Goal: Transaction & Acquisition: Purchase product/service

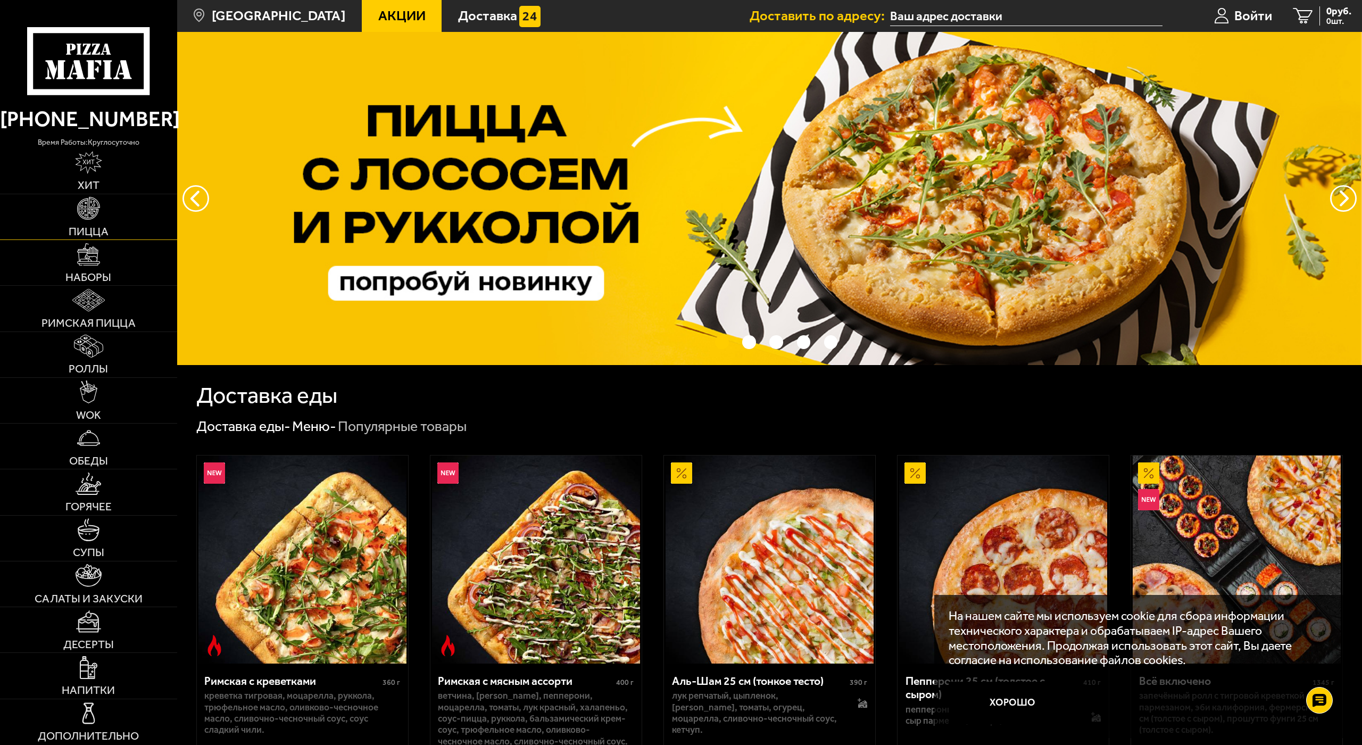
click at [113, 214] on link "Пицца" at bounding box center [88, 216] width 177 height 45
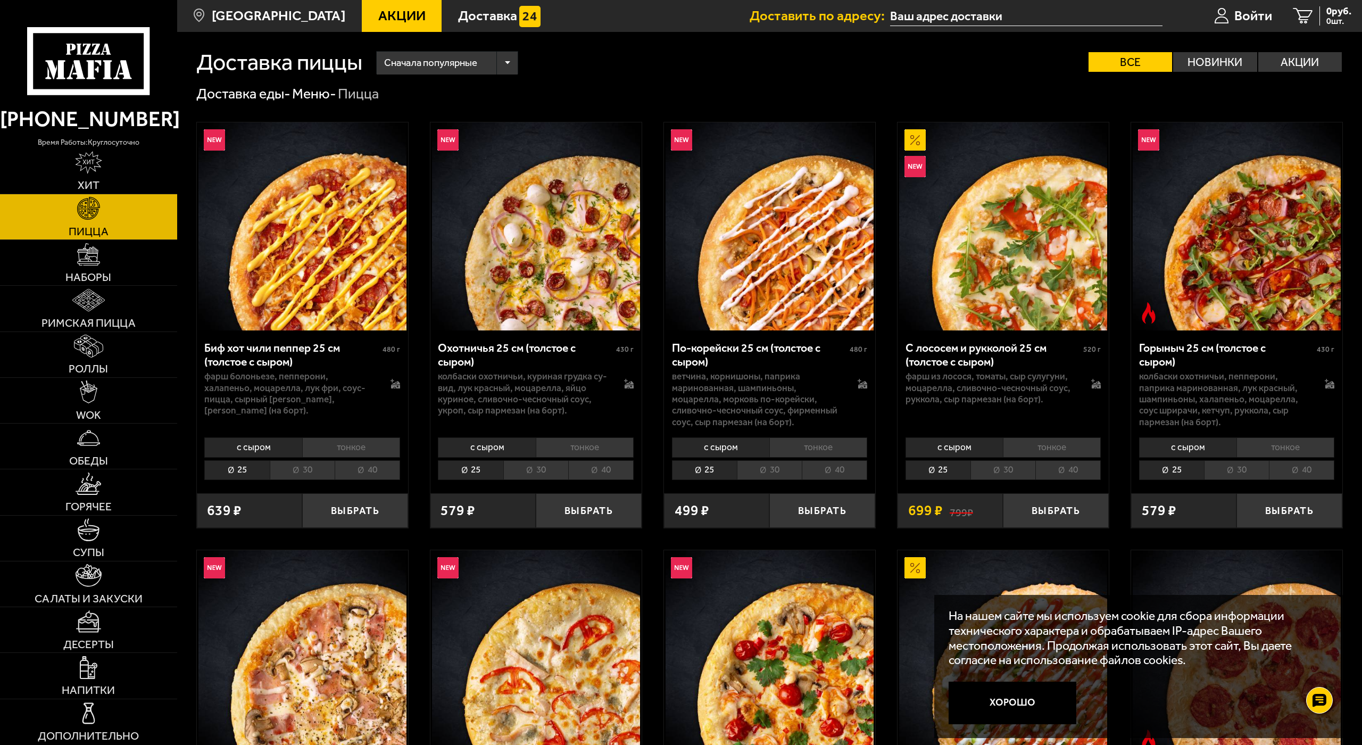
click at [299, 472] on li "30" at bounding box center [302, 470] width 65 height 20
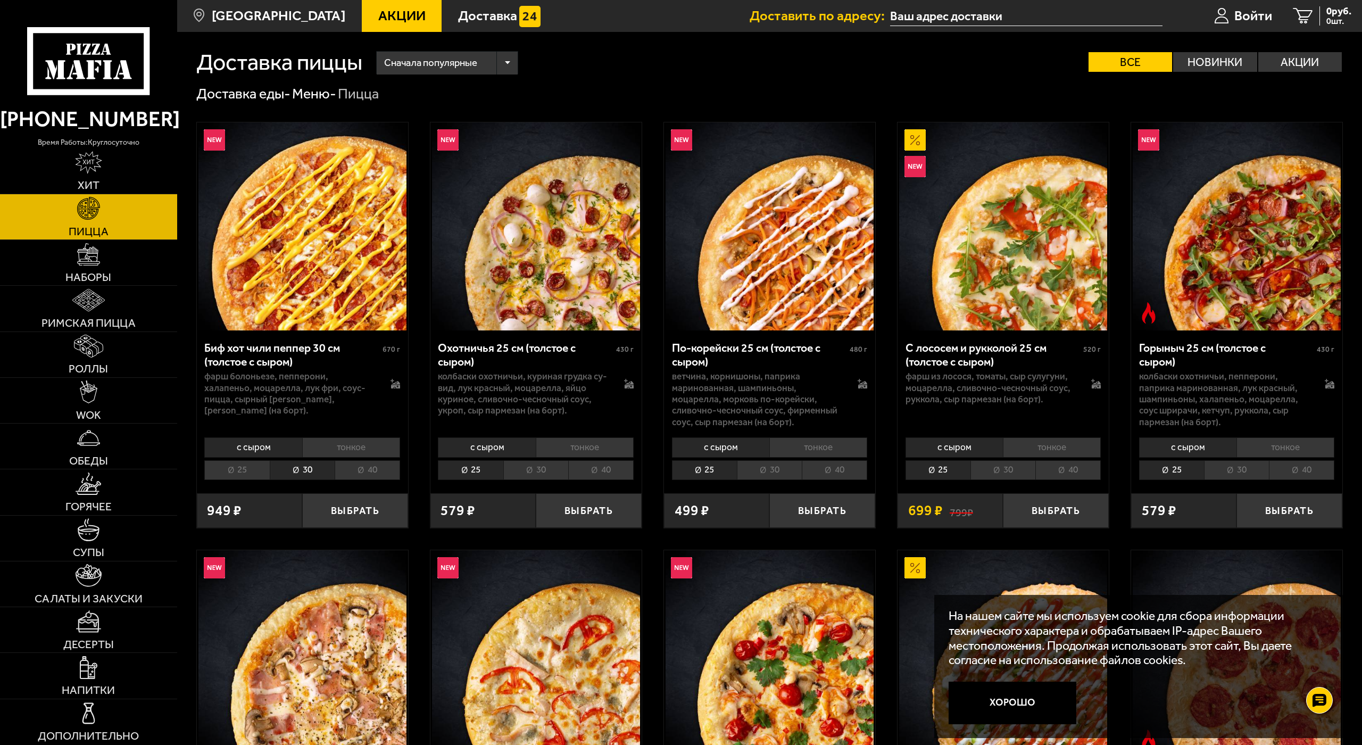
click at [509, 74] on div "Сначала популярные" at bounding box center [447, 63] width 141 height 23
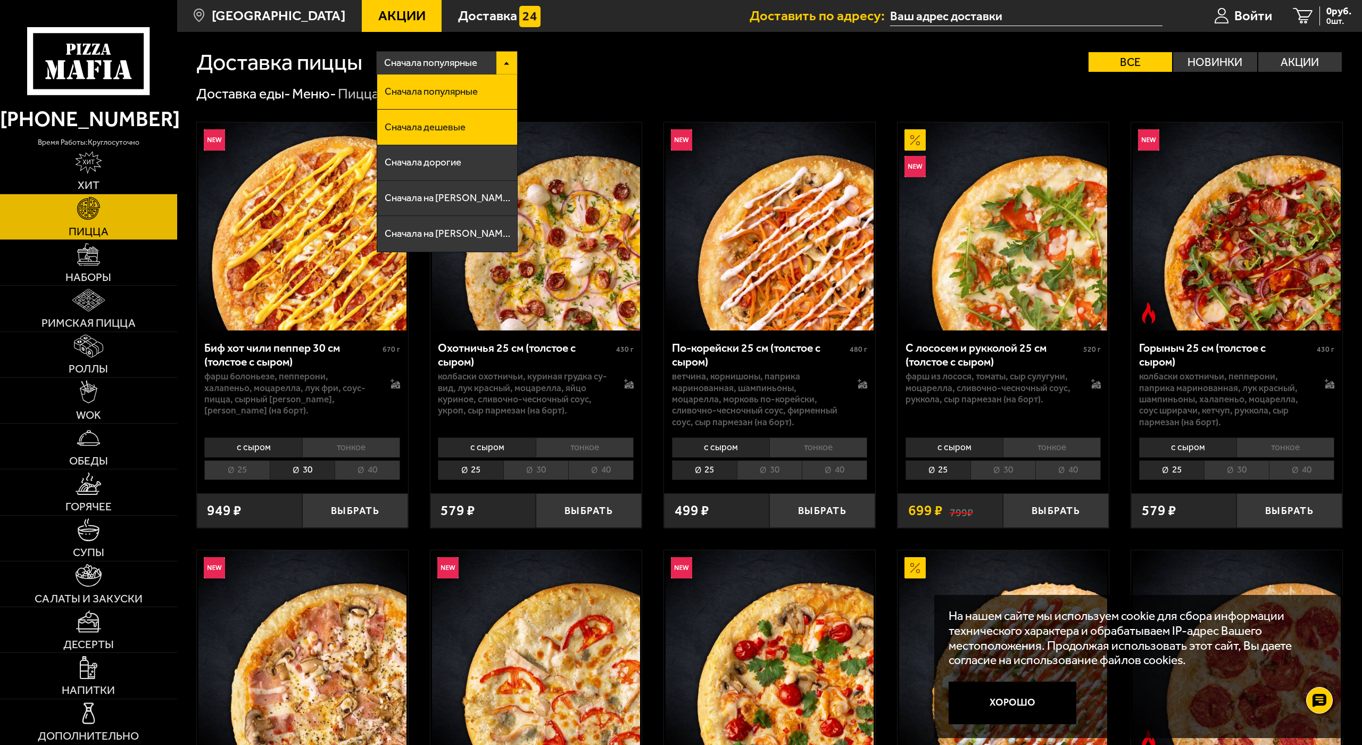
click at [482, 129] on li "Сначала дешевые" at bounding box center [447, 128] width 140 height 36
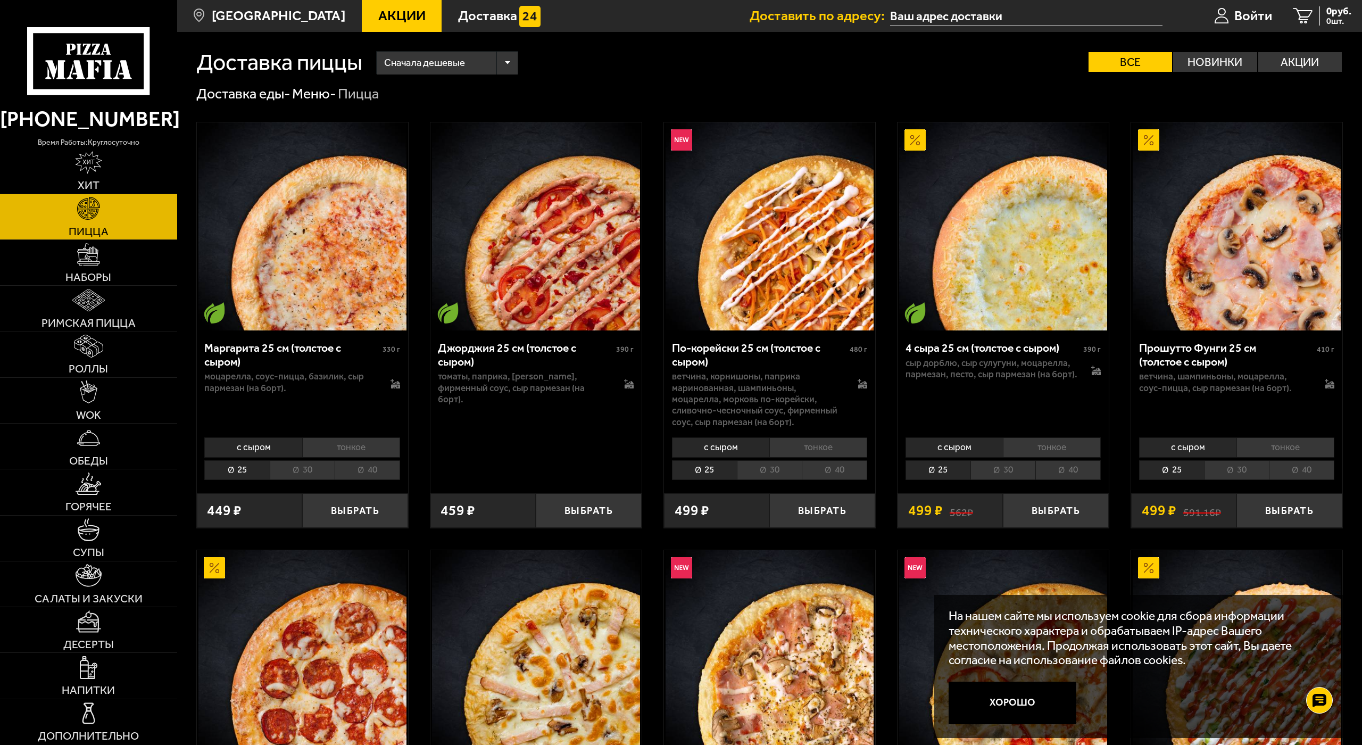
click at [513, 74] on div "Сначала дешевые" at bounding box center [447, 63] width 141 height 23
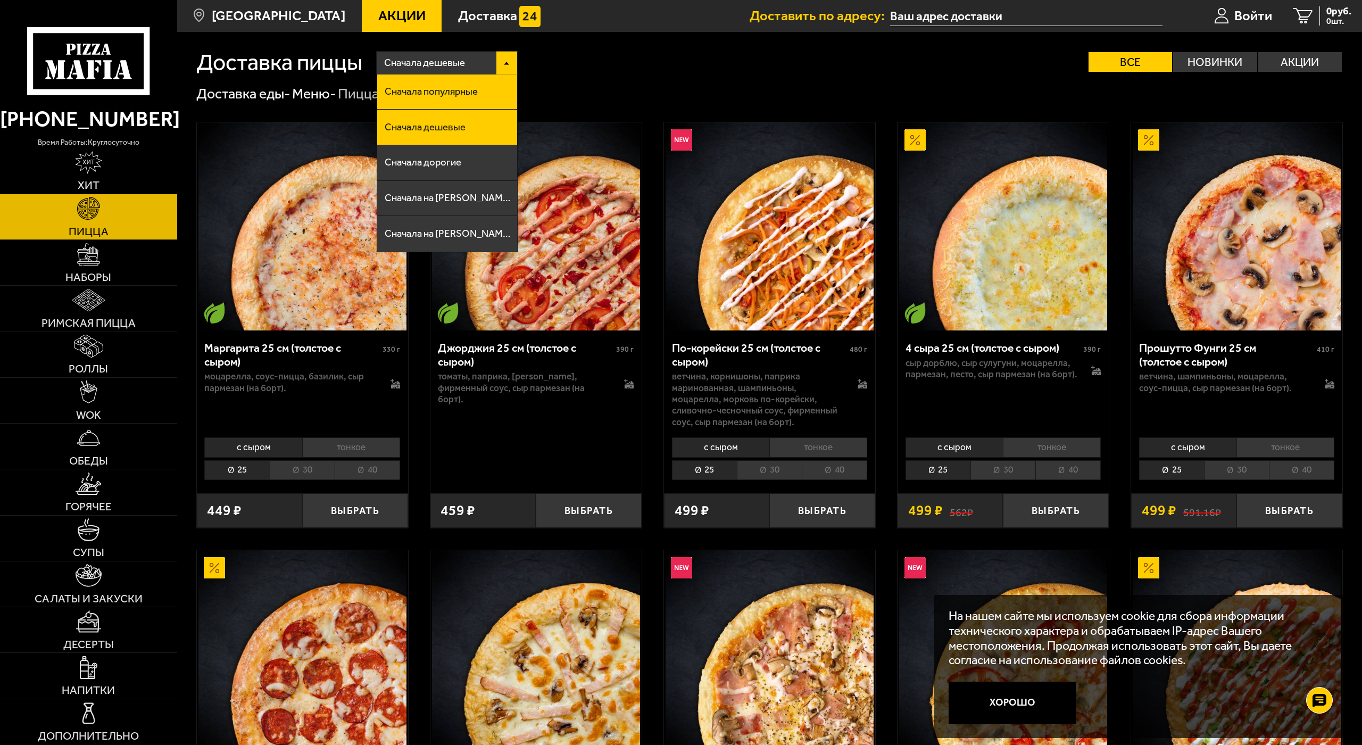
click at [492, 95] on li "Сначала популярные" at bounding box center [447, 93] width 140 height 36
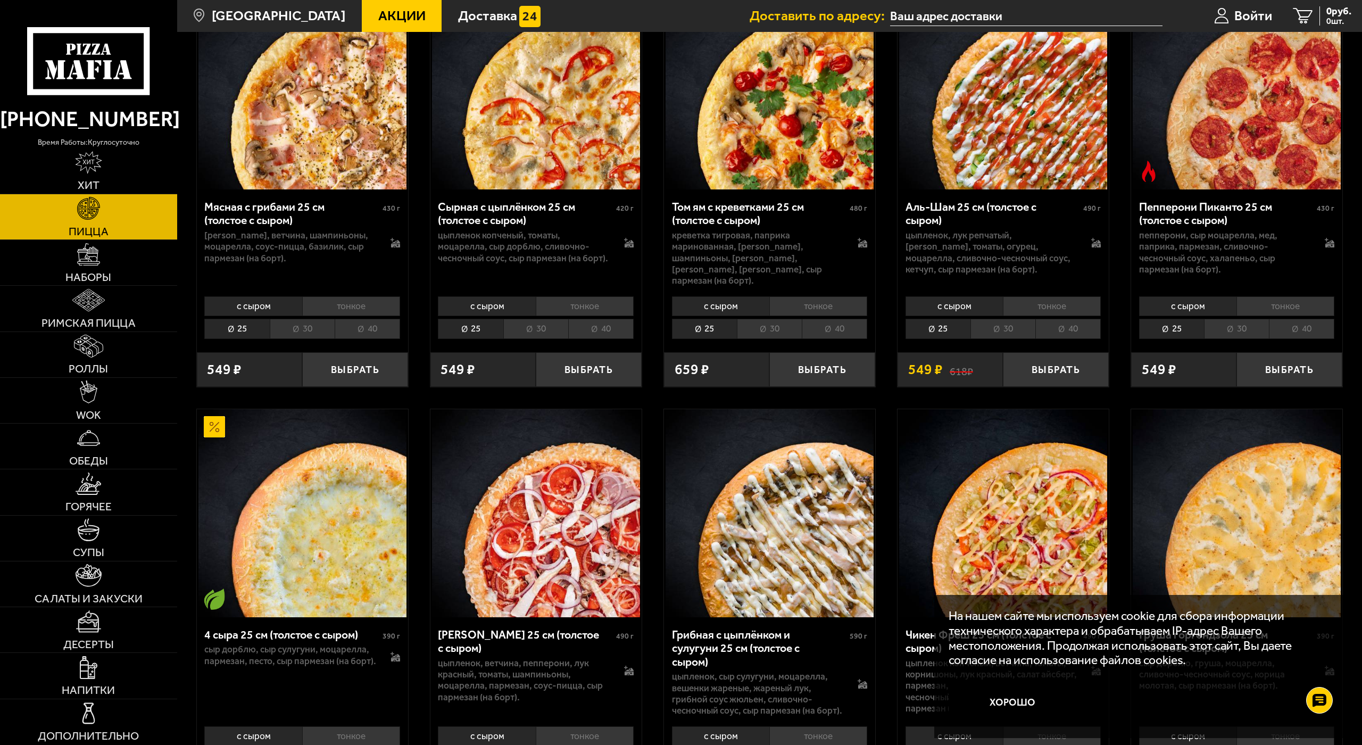
scroll to position [585, 0]
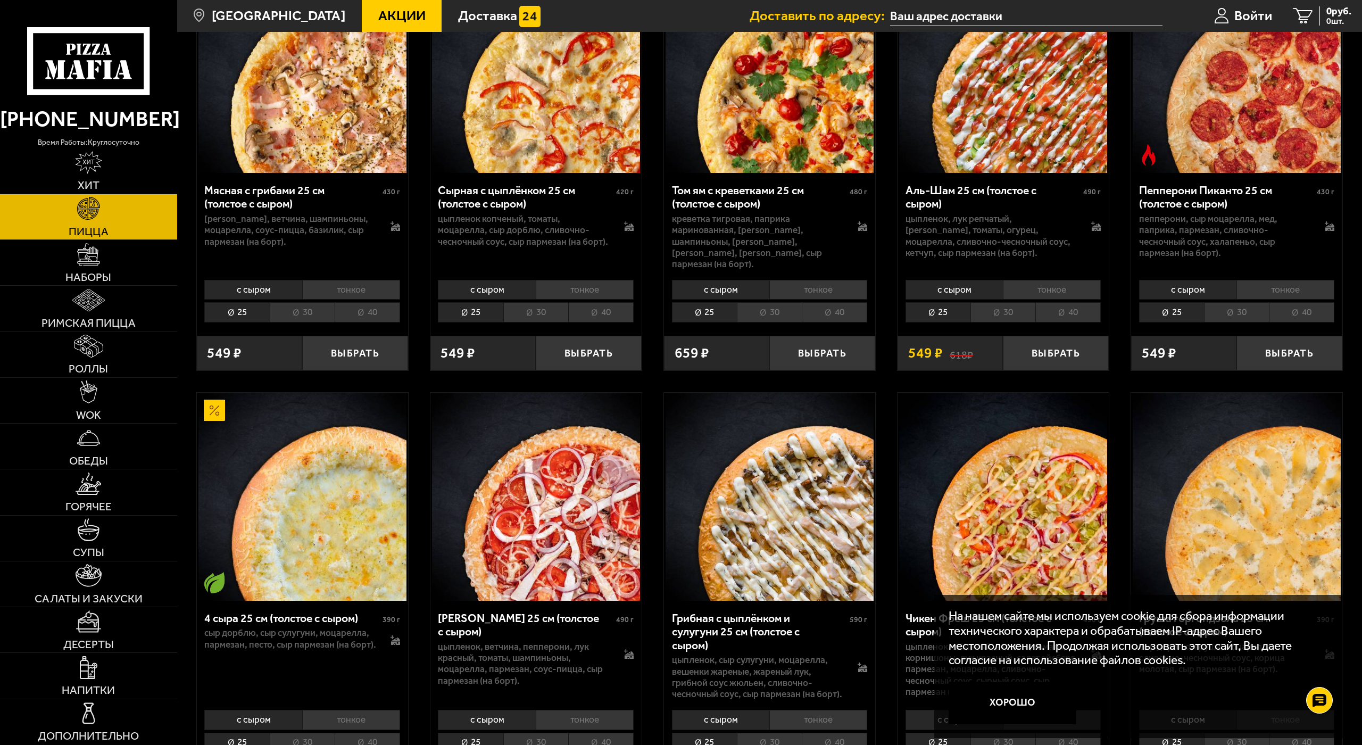
click at [307, 302] on li "30" at bounding box center [302, 312] width 65 height 20
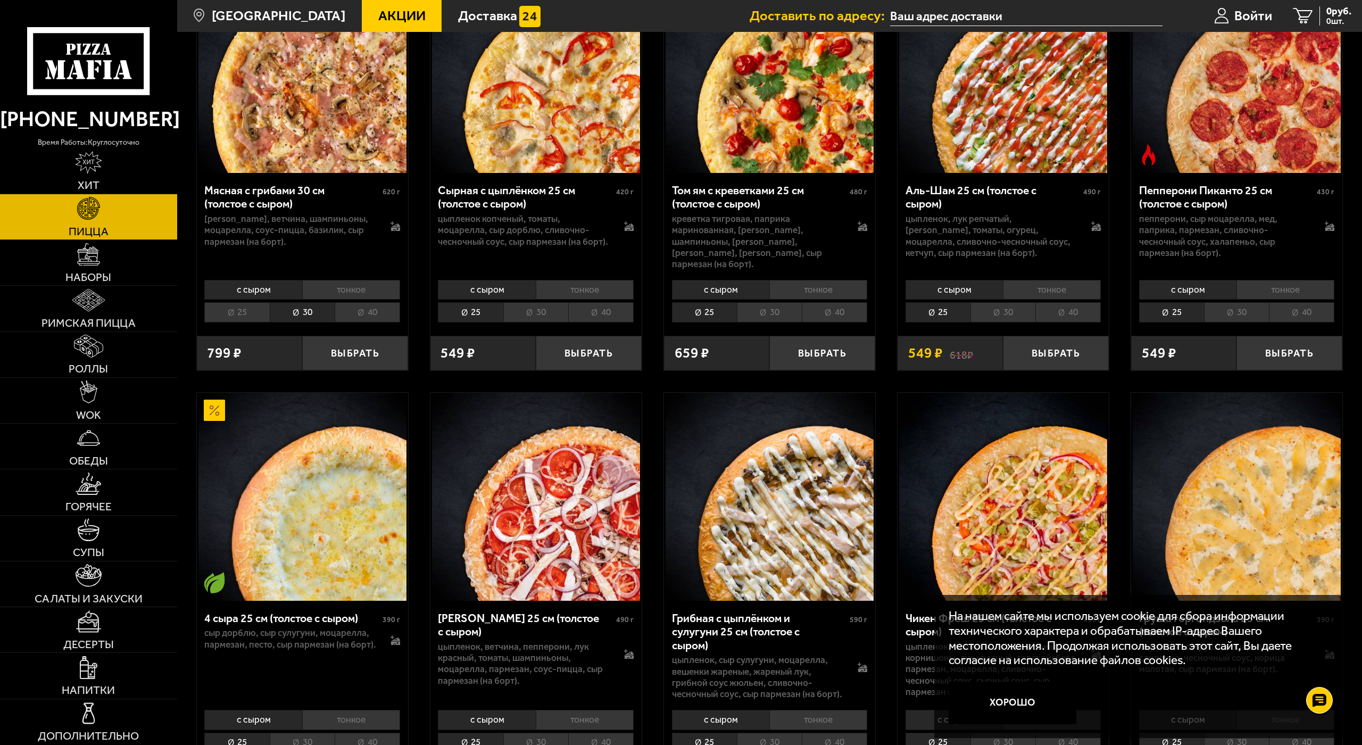
click at [258, 302] on li "25" at bounding box center [236, 312] width 65 height 20
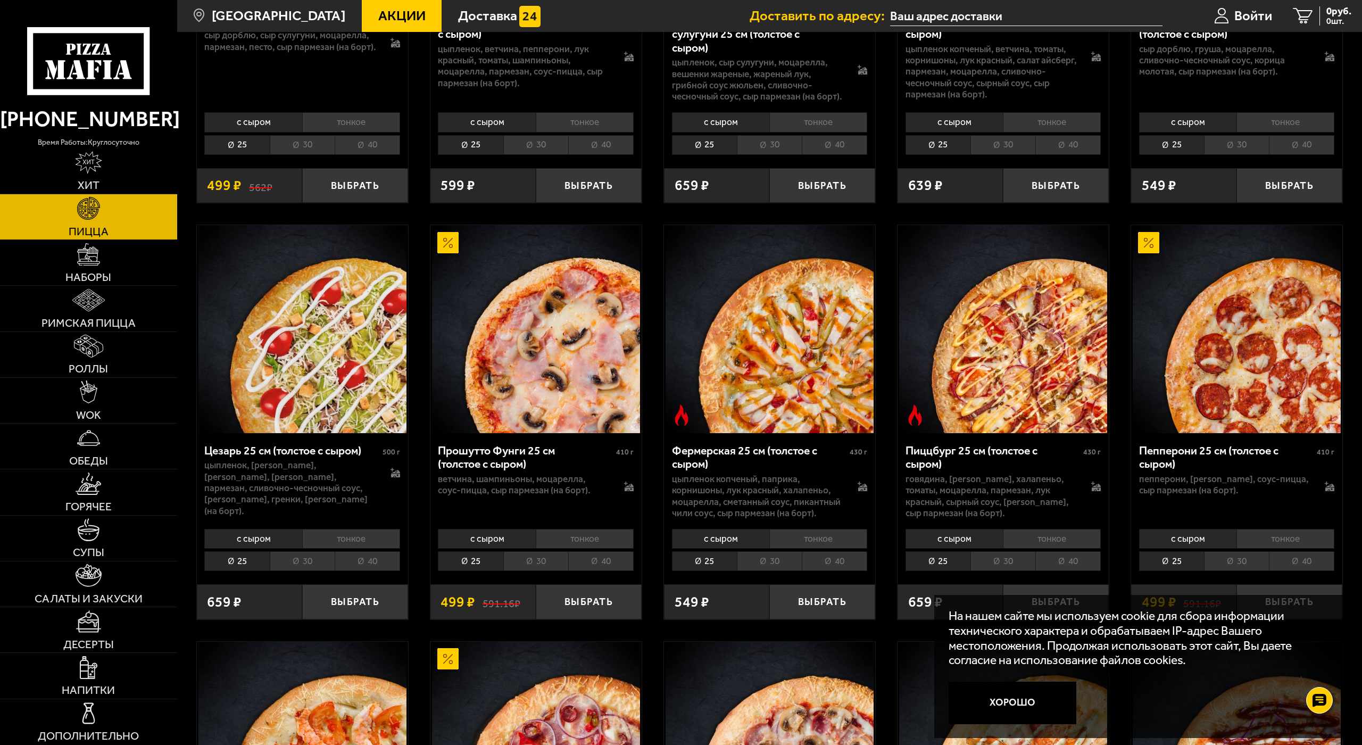
scroll to position [1064, 0]
